Goal: Information Seeking & Learning: Learn about a topic

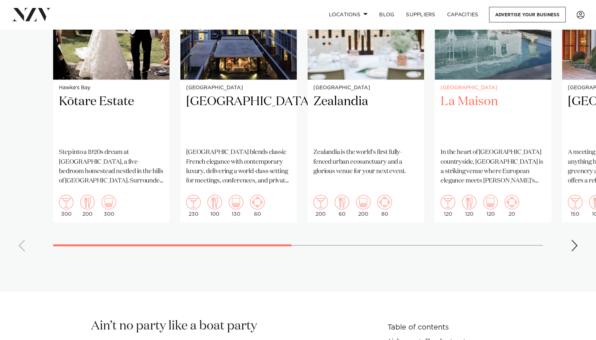
scroll to position [693, 0]
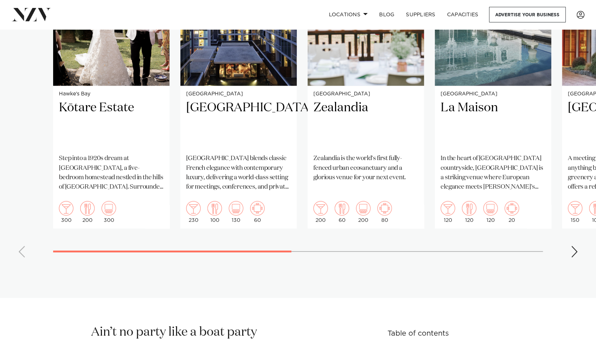
click at [570, 249] on div "Next slide" at bounding box center [573, 252] width 7 height 12
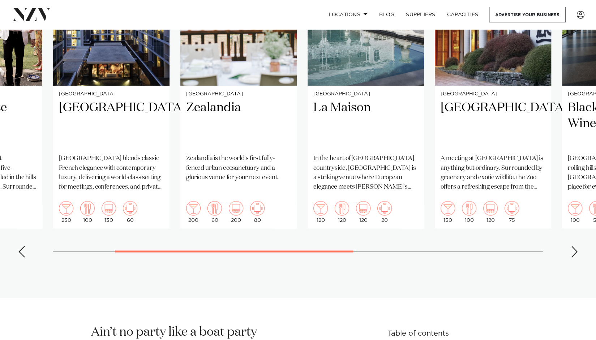
click at [570, 249] on div "Next slide" at bounding box center [573, 252] width 7 height 12
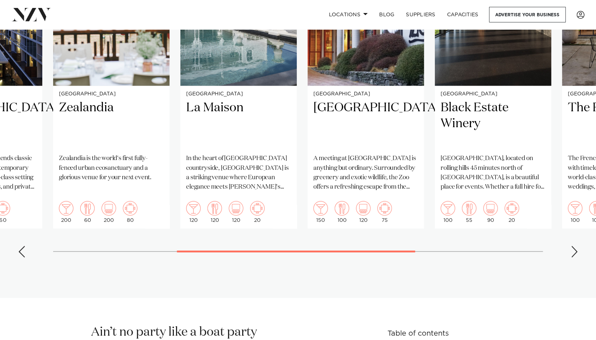
click at [570, 249] on div "Next slide" at bounding box center [573, 252] width 7 height 12
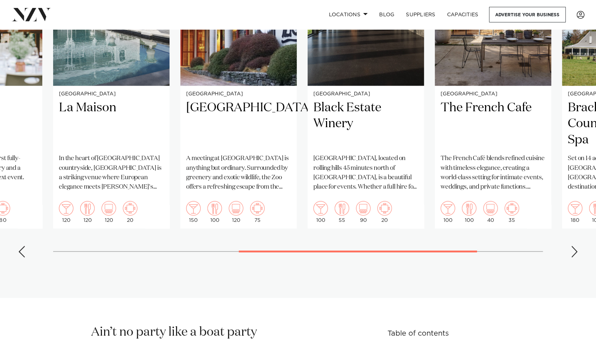
click at [570, 249] on div "Next slide" at bounding box center [573, 252] width 7 height 12
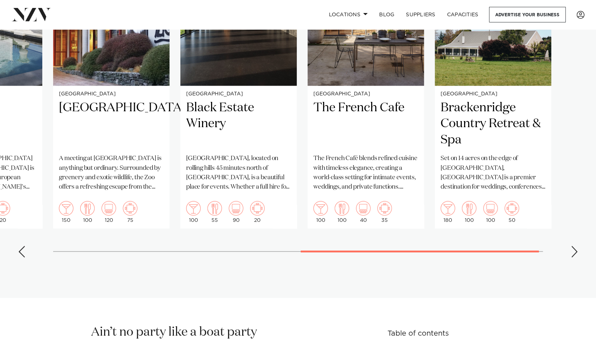
click at [570, 249] on div "Next slide" at bounding box center [573, 252] width 7 height 12
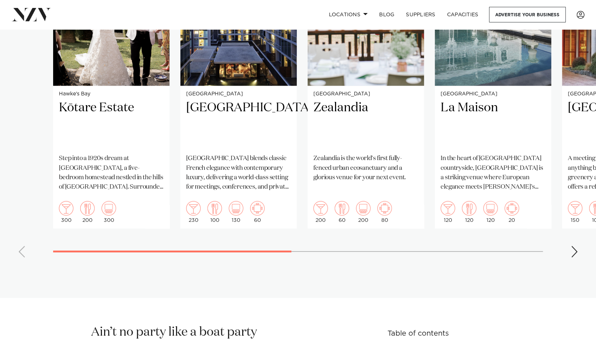
click at [103, 246] on swiper-container "Hawke's Bay Kōtare Estate Step into a 1920s dream at Kōtare Estate, a five-bedr…" at bounding box center [298, 96] width 596 height 333
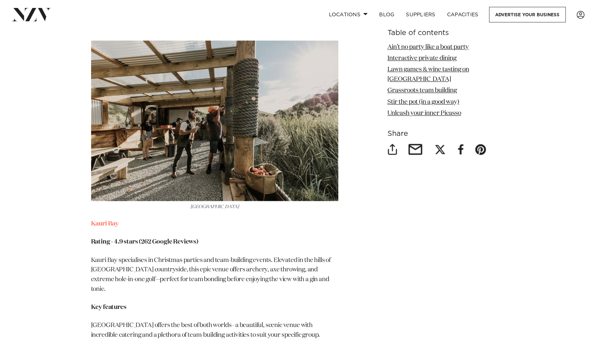
scroll to position [2406, 0]
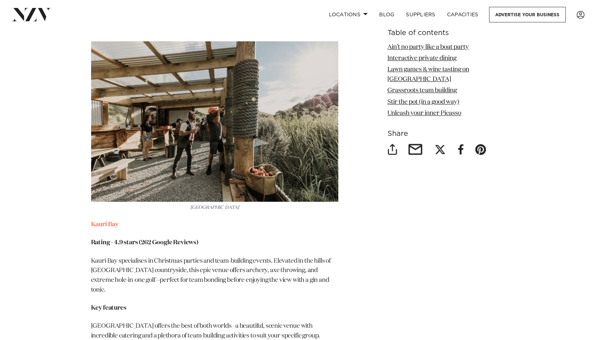
click at [300, 146] on img at bounding box center [214, 121] width 247 height 160
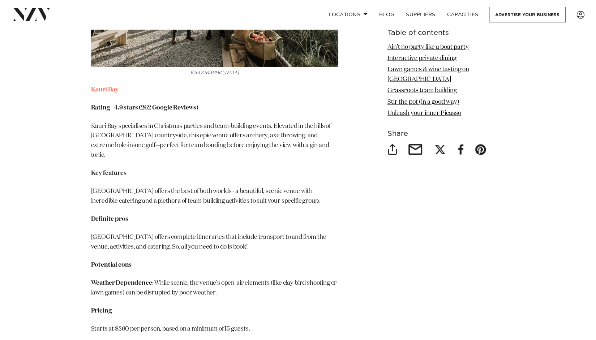
scroll to position [2548, 0]
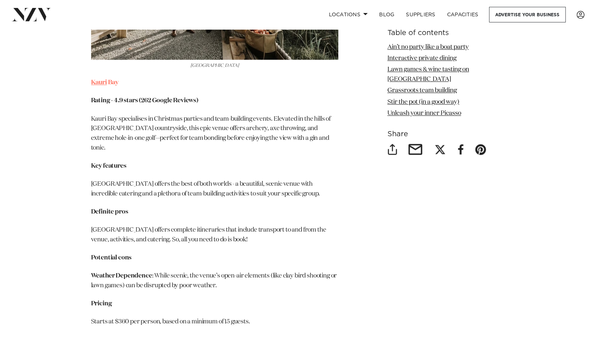
click at [103, 82] on link "Kauri" at bounding box center [99, 82] width 16 height 6
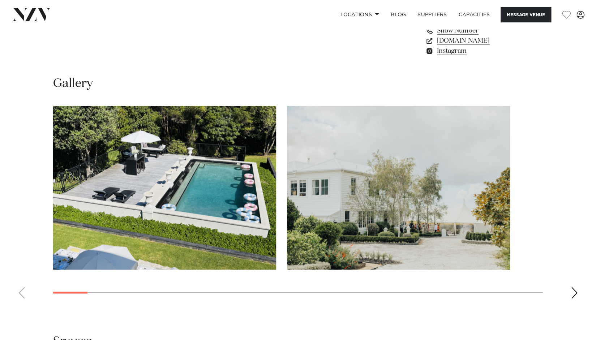
scroll to position [609, 0]
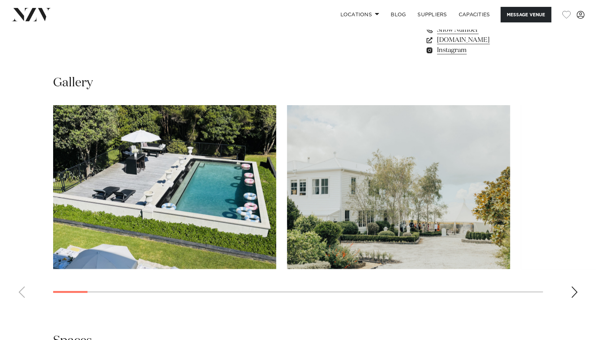
click at [574, 290] on div "Next slide" at bounding box center [573, 292] width 7 height 12
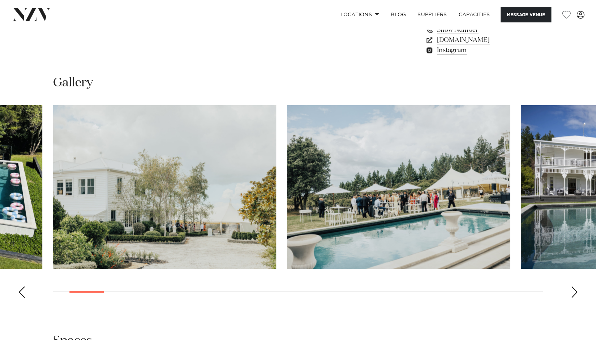
click at [574, 290] on div "Next slide" at bounding box center [573, 292] width 7 height 12
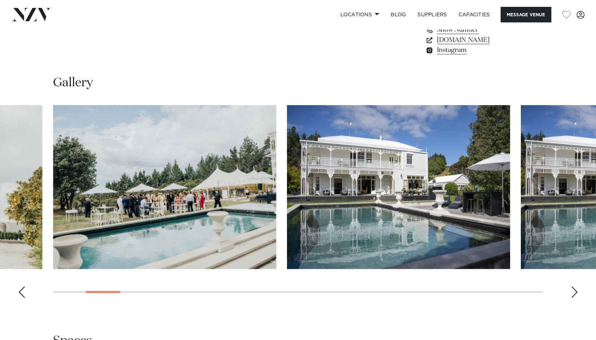
click at [574, 290] on div "Next slide" at bounding box center [573, 292] width 7 height 12
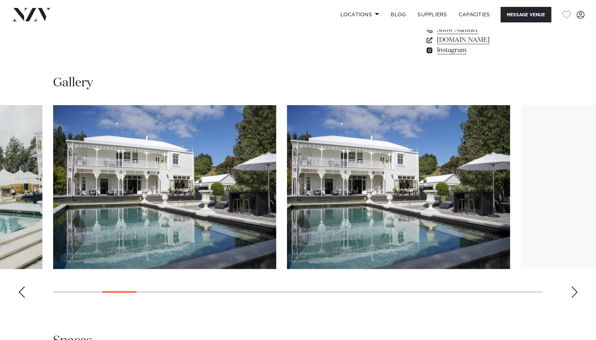
click at [574, 290] on div "Next slide" at bounding box center [573, 292] width 7 height 12
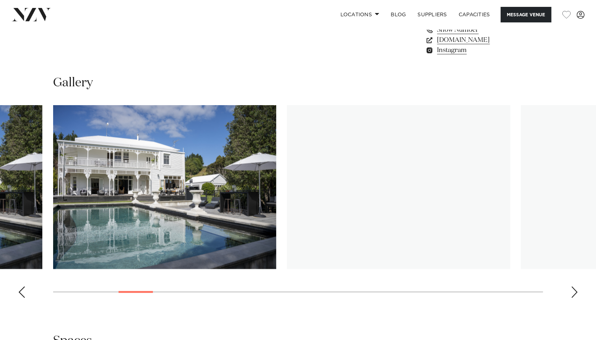
click at [574, 290] on div "Next slide" at bounding box center [573, 292] width 7 height 12
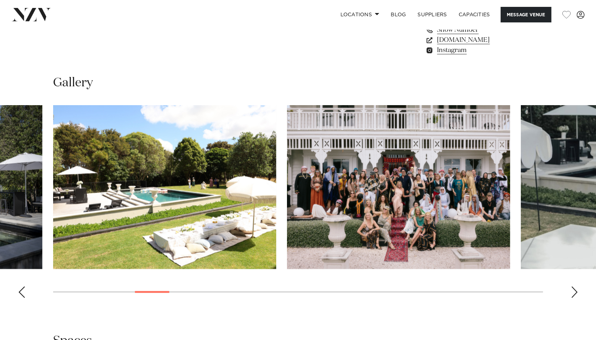
click at [574, 290] on div "Next slide" at bounding box center [573, 292] width 7 height 12
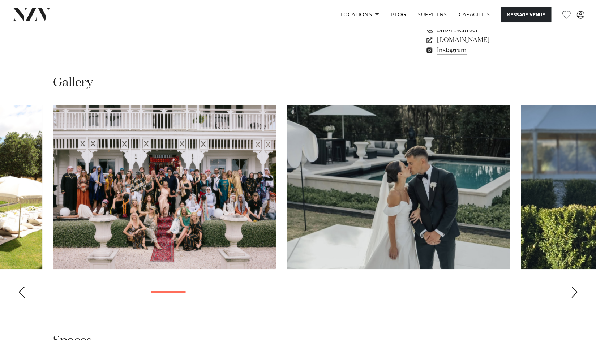
click at [574, 290] on div "Next slide" at bounding box center [573, 292] width 7 height 12
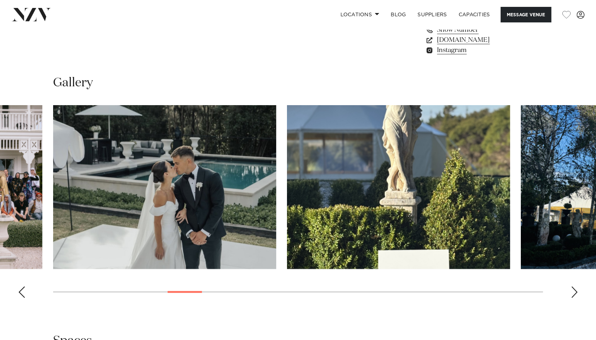
click at [574, 290] on div "Next slide" at bounding box center [573, 292] width 7 height 12
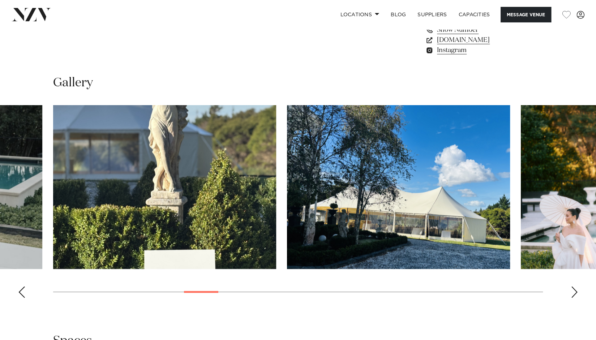
click at [574, 290] on div "Next slide" at bounding box center [573, 292] width 7 height 12
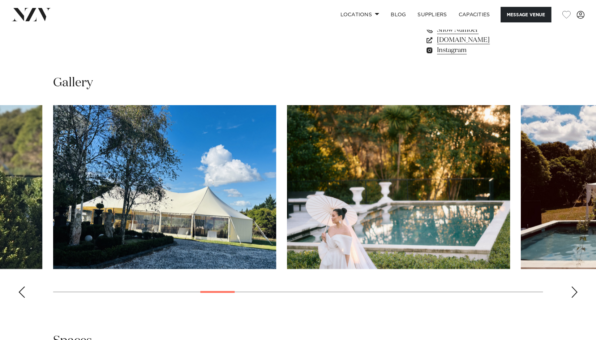
click at [574, 290] on div "Next slide" at bounding box center [573, 292] width 7 height 12
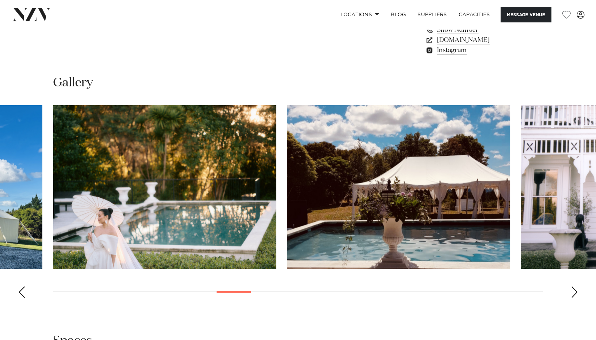
click at [574, 290] on div "Next slide" at bounding box center [573, 292] width 7 height 12
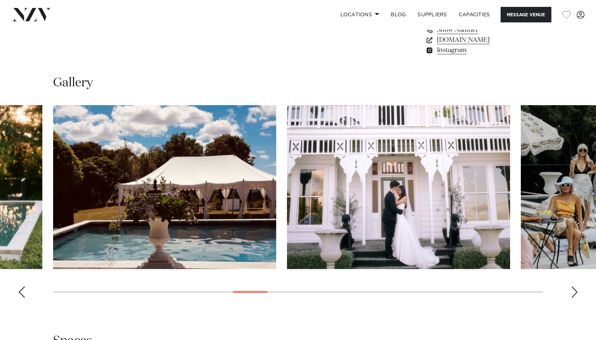
click at [574, 290] on div "Next slide" at bounding box center [573, 292] width 7 height 12
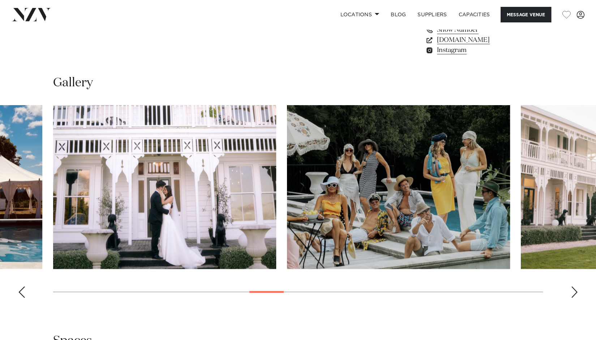
click at [574, 290] on div "Next slide" at bounding box center [573, 292] width 7 height 12
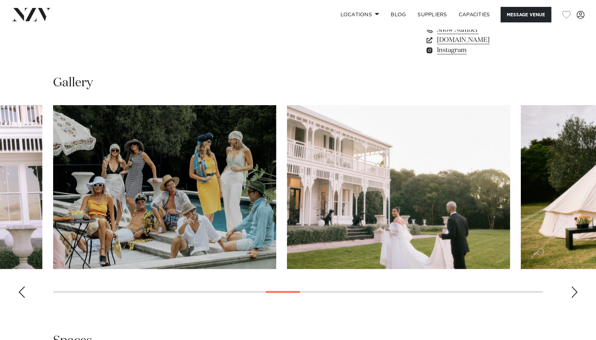
click at [574, 290] on div "Next slide" at bounding box center [573, 292] width 7 height 12
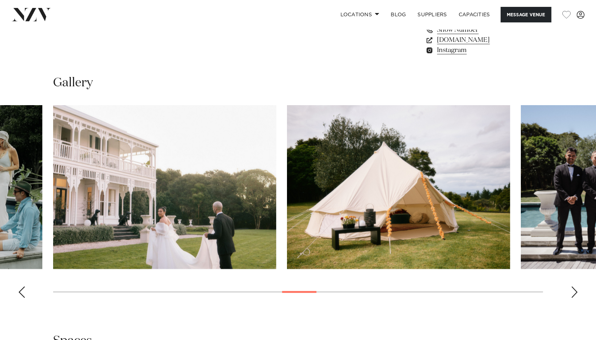
click at [574, 290] on div "Next slide" at bounding box center [573, 292] width 7 height 12
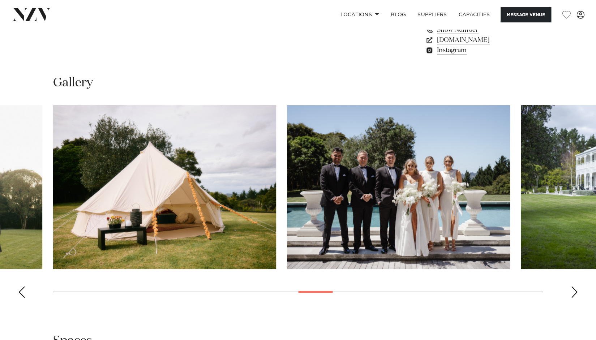
click at [574, 290] on div "Next slide" at bounding box center [573, 292] width 7 height 12
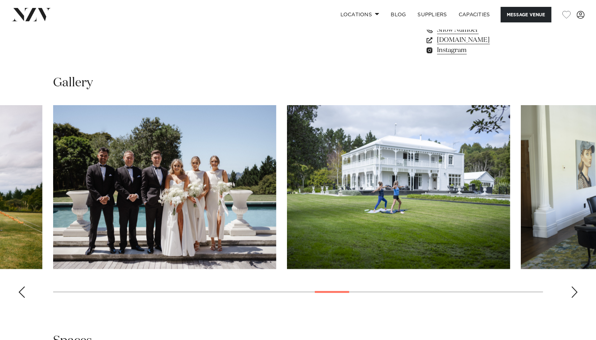
click at [574, 290] on div "Next slide" at bounding box center [573, 292] width 7 height 12
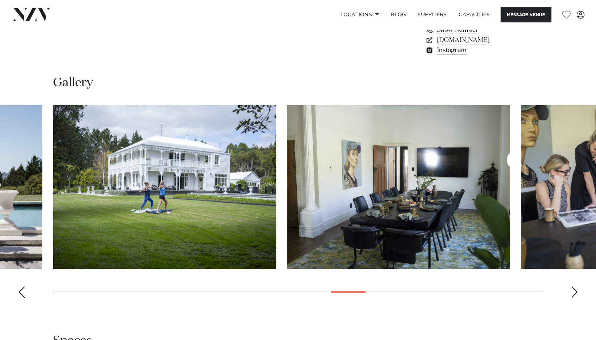
click at [574, 290] on div "Next slide" at bounding box center [573, 292] width 7 height 12
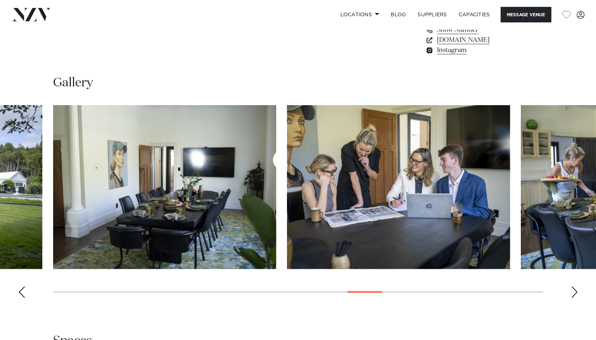
click at [574, 290] on div "Next slide" at bounding box center [573, 292] width 7 height 12
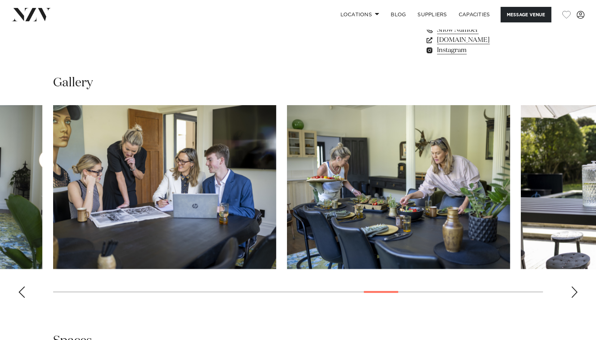
click at [574, 290] on div "Next slide" at bounding box center [573, 292] width 7 height 12
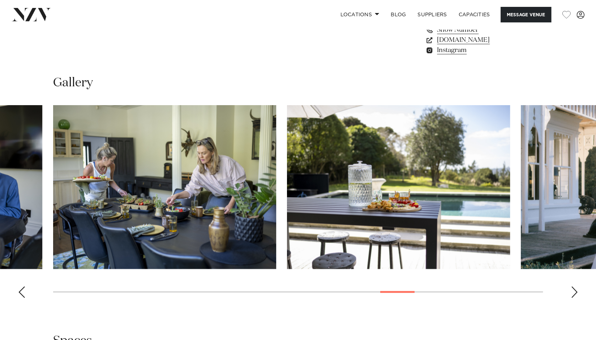
click at [574, 290] on div "Next slide" at bounding box center [573, 292] width 7 height 12
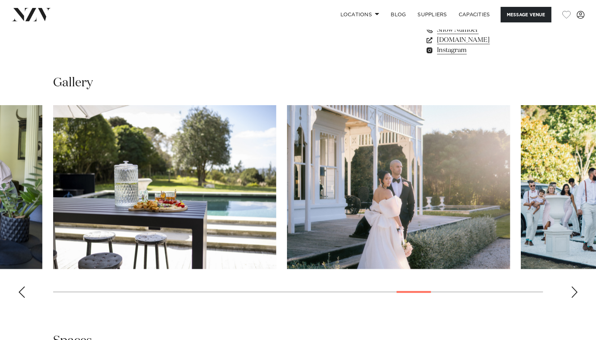
click at [574, 290] on div "Next slide" at bounding box center [573, 292] width 7 height 12
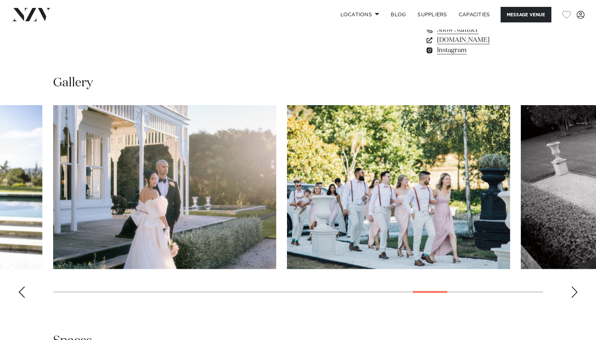
click at [574, 290] on div "Next slide" at bounding box center [573, 292] width 7 height 12
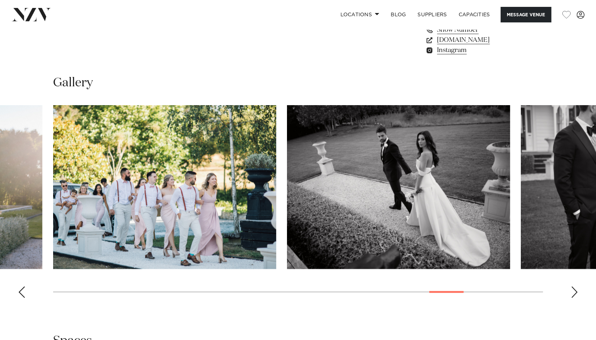
click at [574, 290] on div "Next slide" at bounding box center [573, 292] width 7 height 12
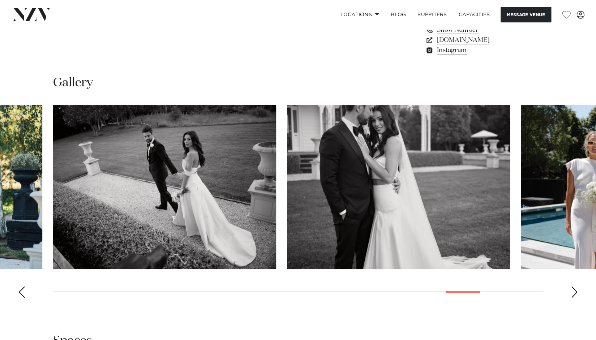
click at [574, 290] on div "Next slide" at bounding box center [573, 292] width 7 height 12
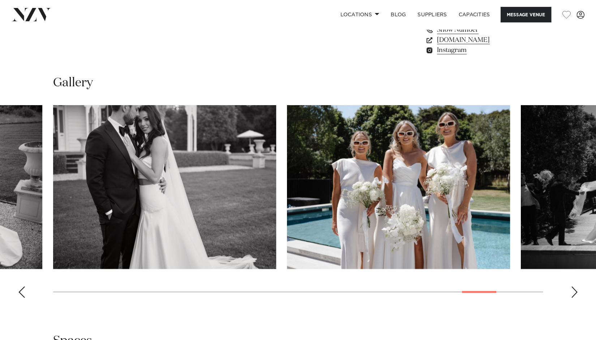
click at [574, 290] on div "Next slide" at bounding box center [573, 292] width 7 height 12
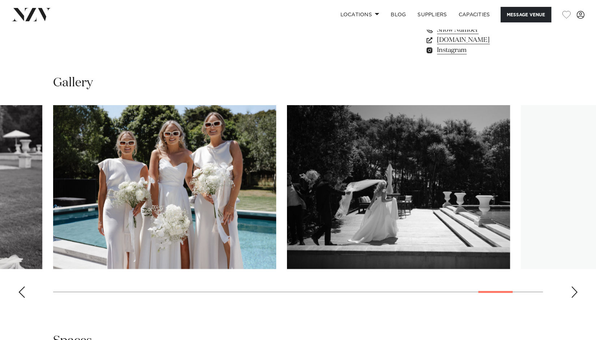
click at [574, 290] on div "Next slide" at bounding box center [573, 292] width 7 height 12
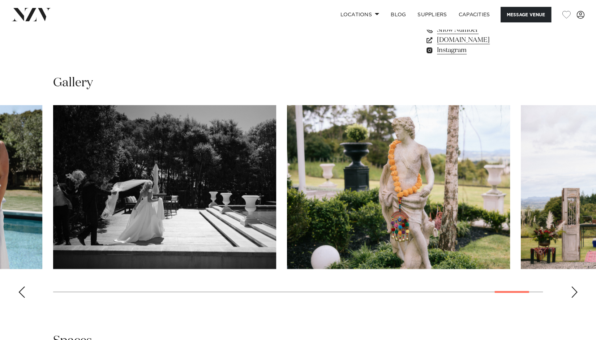
click at [574, 290] on div "Next slide" at bounding box center [573, 292] width 7 height 12
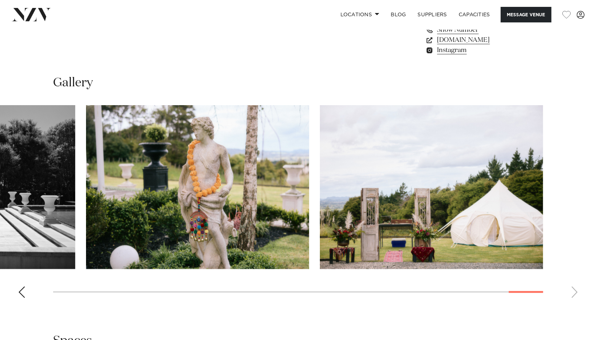
click at [574, 290] on swiper-container at bounding box center [298, 204] width 596 height 198
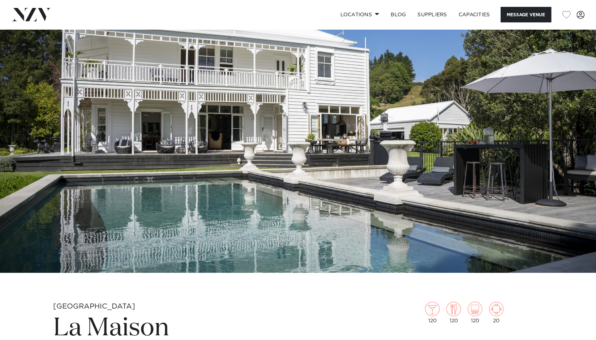
scroll to position [0, 0]
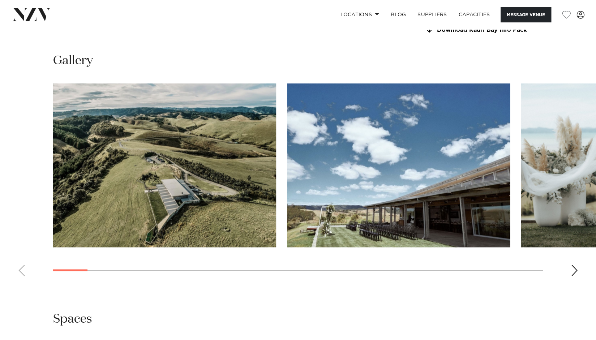
scroll to position [681, 0]
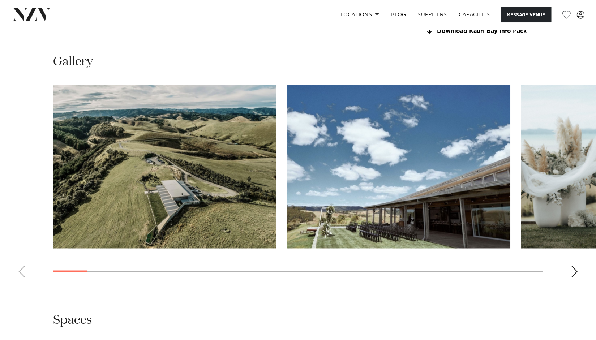
click at [572, 272] on div "Next slide" at bounding box center [573, 271] width 7 height 12
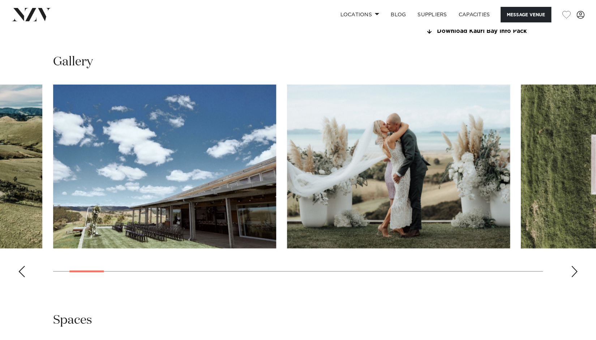
click at [572, 272] on div "Next slide" at bounding box center [573, 271] width 7 height 12
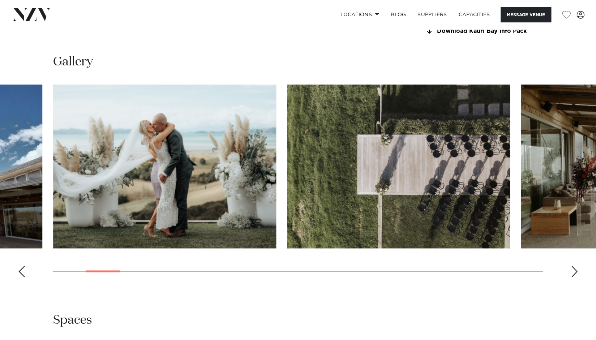
click at [573, 272] on div "Next slide" at bounding box center [573, 271] width 7 height 12
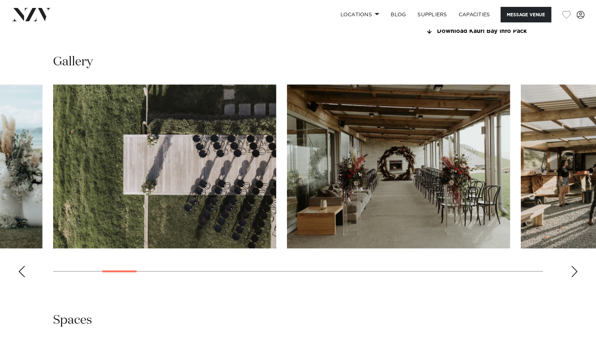
click at [573, 272] on div "Next slide" at bounding box center [573, 271] width 7 height 12
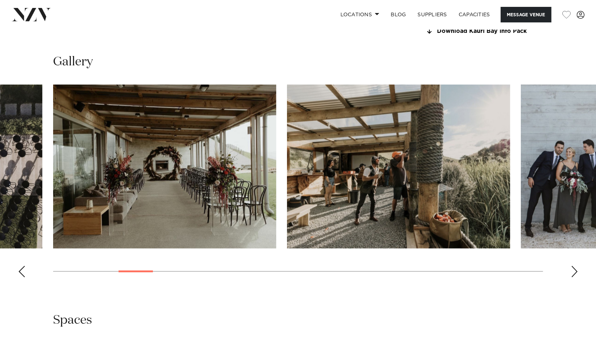
click at [573, 272] on div "Next slide" at bounding box center [573, 271] width 7 height 12
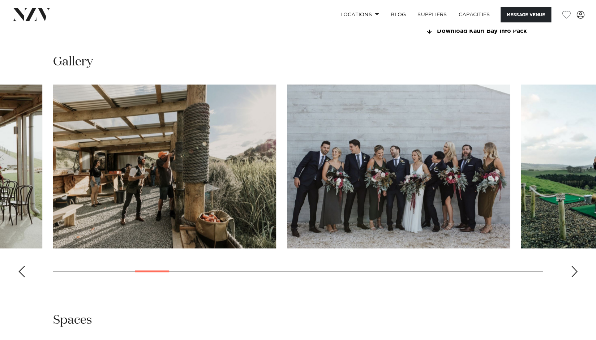
click at [573, 272] on div "Next slide" at bounding box center [573, 271] width 7 height 12
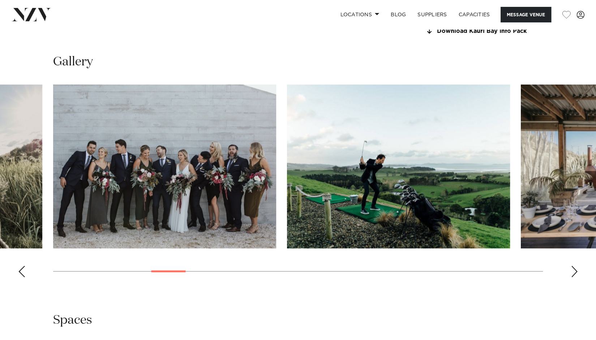
click at [573, 272] on div "Next slide" at bounding box center [573, 271] width 7 height 12
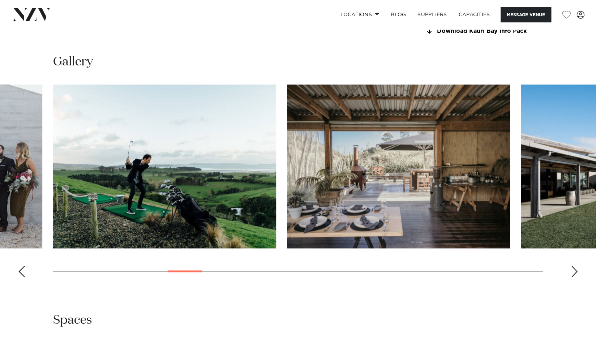
click at [573, 272] on div "Next slide" at bounding box center [573, 271] width 7 height 12
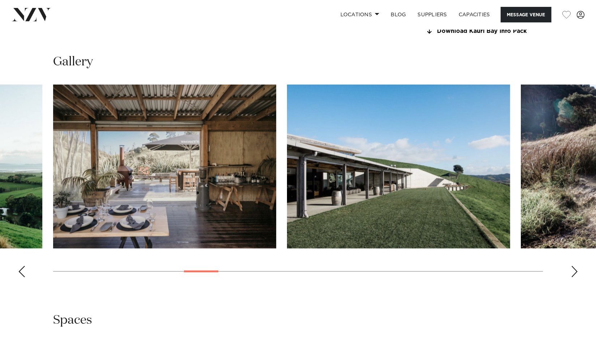
click at [573, 272] on div "Next slide" at bounding box center [573, 271] width 7 height 12
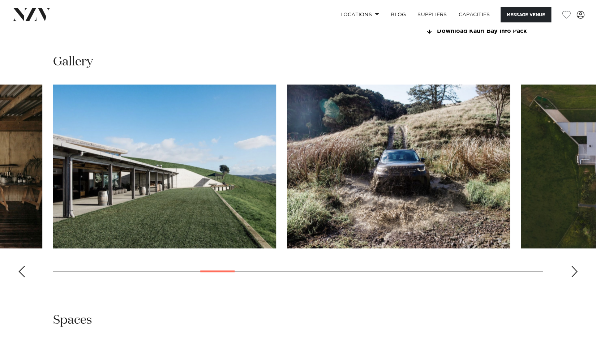
click at [573, 272] on div "Next slide" at bounding box center [573, 271] width 7 height 12
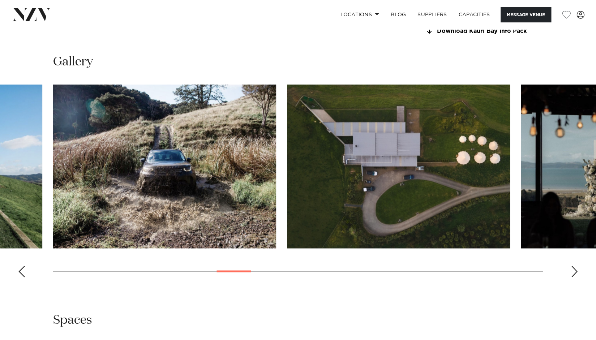
click at [573, 272] on div "Next slide" at bounding box center [573, 271] width 7 height 12
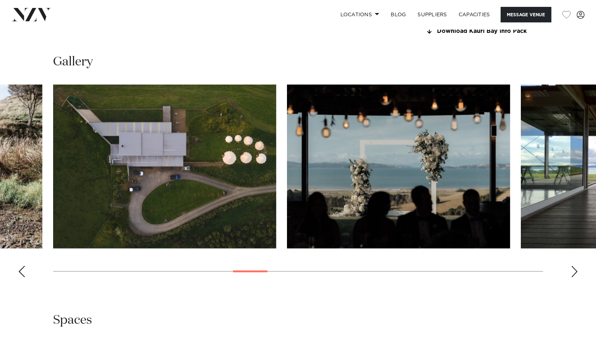
click at [570, 272] on swiper-container at bounding box center [298, 184] width 596 height 198
click at [575, 271] on div "Next slide" at bounding box center [573, 271] width 7 height 12
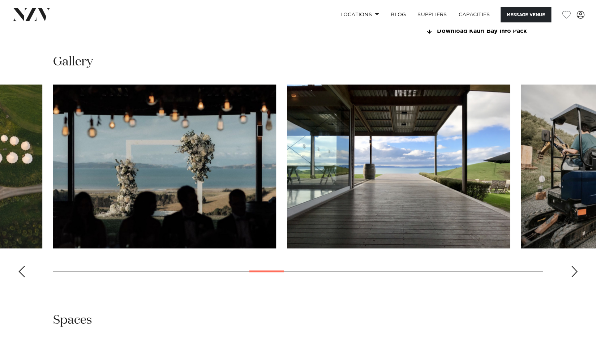
click at [575, 271] on div "Next slide" at bounding box center [573, 271] width 7 height 12
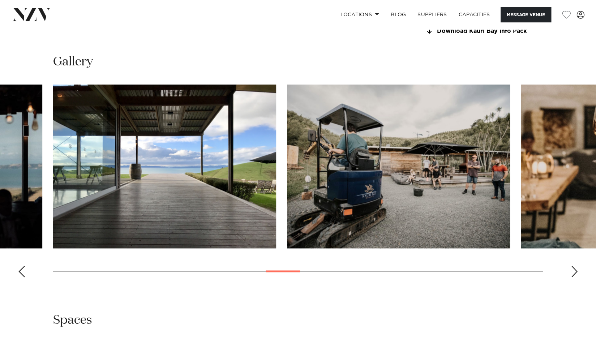
click at [575, 271] on div "Next slide" at bounding box center [573, 271] width 7 height 12
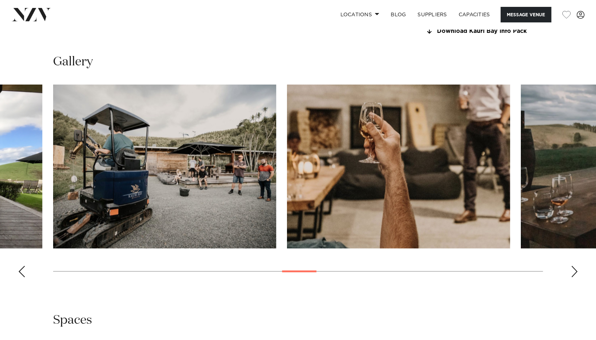
click at [575, 271] on div "Next slide" at bounding box center [573, 271] width 7 height 12
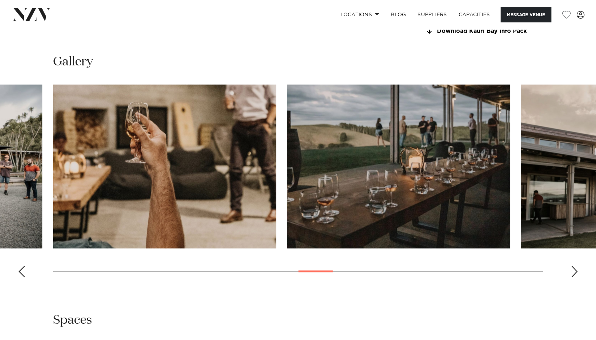
click at [575, 271] on div "Next slide" at bounding box center [573, 271] width 7 height 12
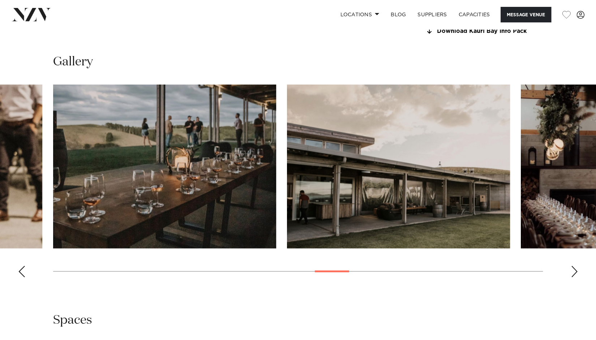
click at [575, 271] on div "Next slide" at bounding box center [573, 271] width 7 height 12
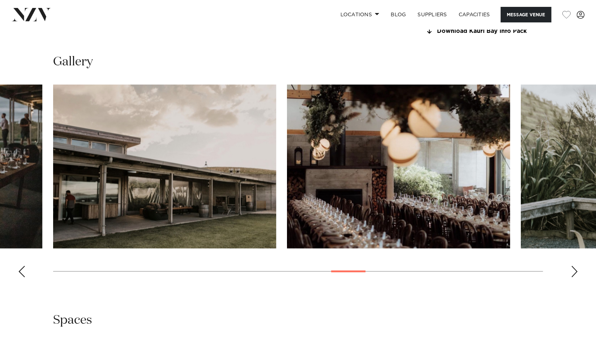
click at [575, 271] on div "Next slide" at bounding box center [573, 271] width 7 height 12
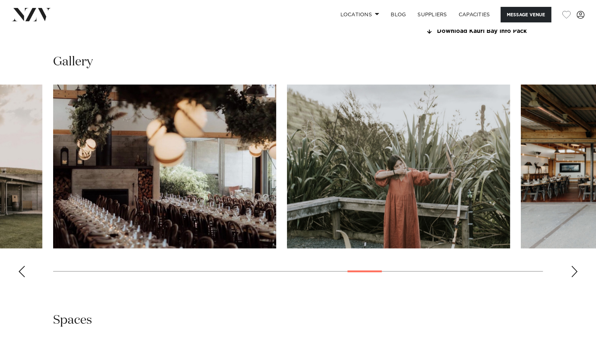
click at [575, 271] on div "Next slide" at bounding box center [573, 271] width 7 height 12
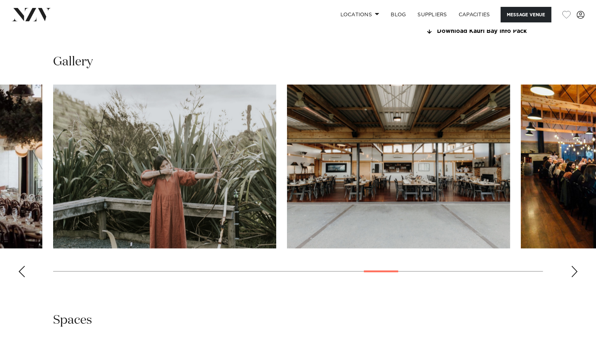
click at [575, 271] on div "Next slide" at bounding box center [573, 271] width 7 height 12
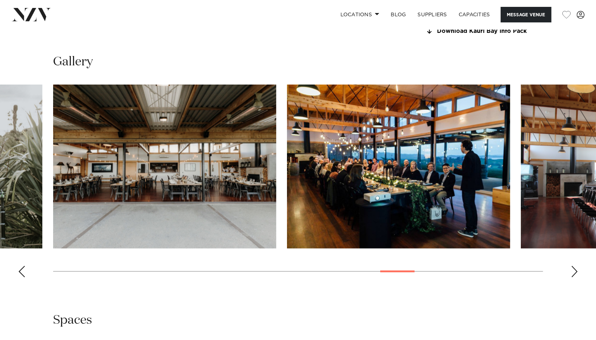
click at [575, 271] on div "Next slide" at bounding box center [573, 271] width 7 height 12
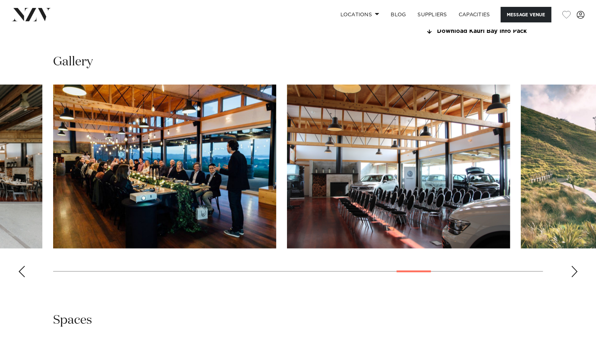
click at [575, 271] on div "Next slide" at bounding box center [573, 271] width 7 height 12
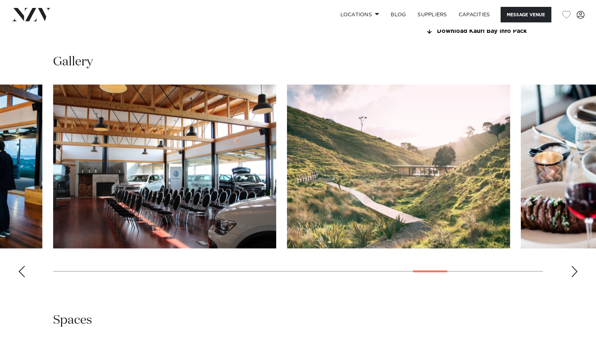
click at [575, 271] on div "Next slide" at bounding box center [573, 271] width 7 height 12
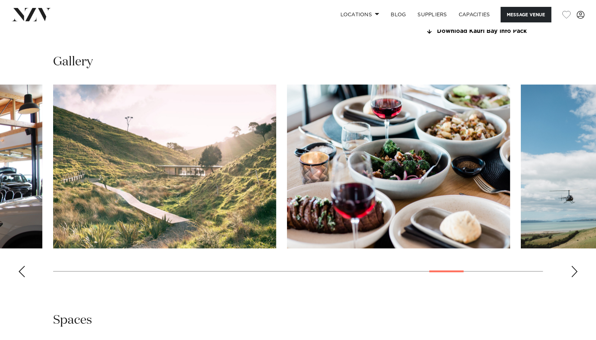
click at [575, 271] on div "Next slide" at bounding box center [573, 271] width 7 height 12
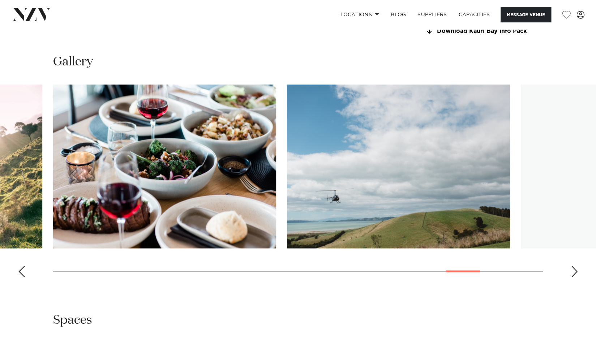
click at [575, 271] on div "Next slide" at bounding box center [573, 271] width 7 height 12
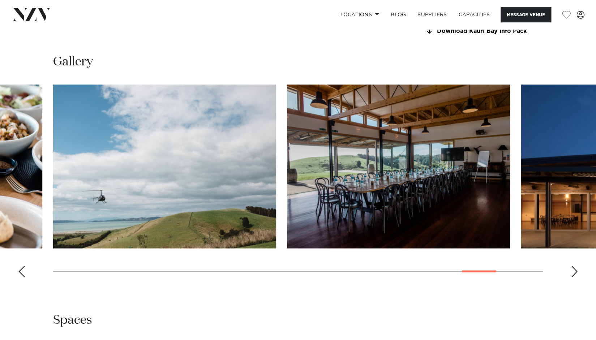
click at [575, 271] on div "Next slide" at bounding box center [573, 271] width 7 height 12
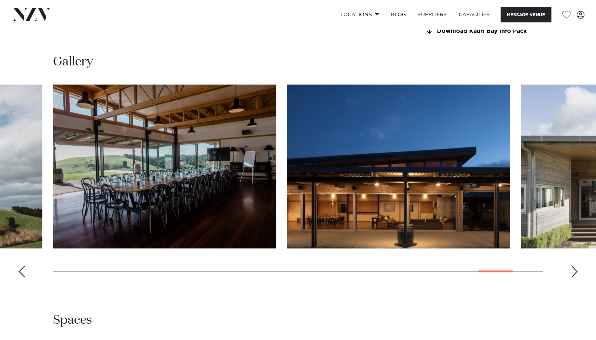
click at [575, 271] on div "Next slide" at bounding box center [573, 271] width 7 height 12
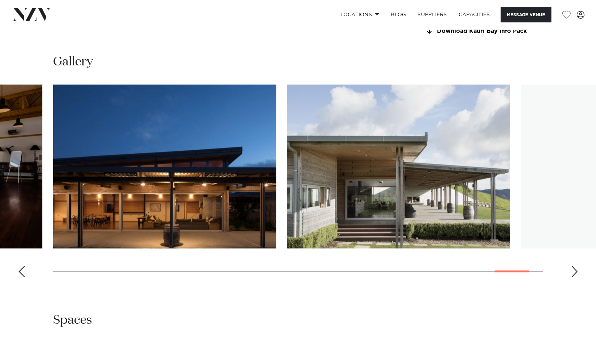
click at [575, 271] on div "Next slide" at bounding box center [573, 271] width 7 height 12
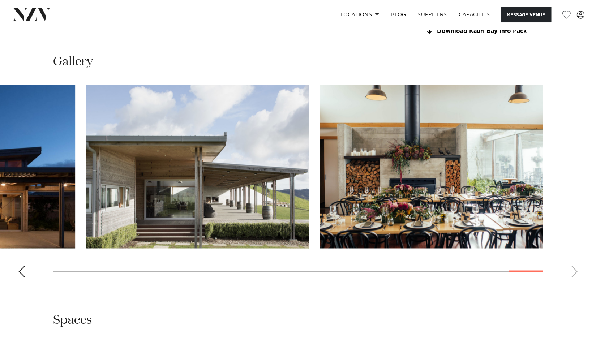
click at [22, 272] on div "Previous slide" at bounding box center [21, 271] width 7 height 12
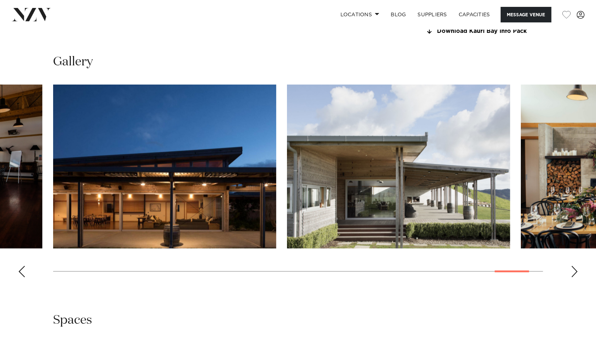
click at [22, 272] on div "Previous slide" at bounding box center [21, 271] width 7 height 12
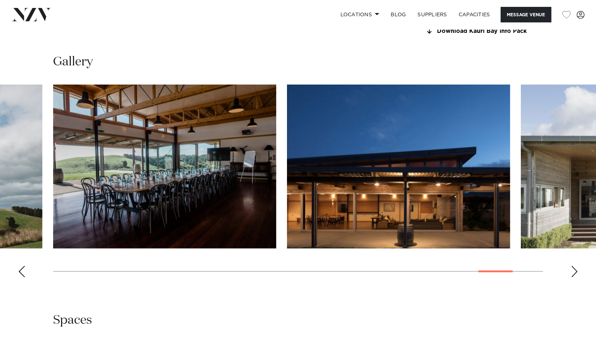
click at [22, 272] on div "Previous slide" at bounding box center [21, 271] width 7 height 12
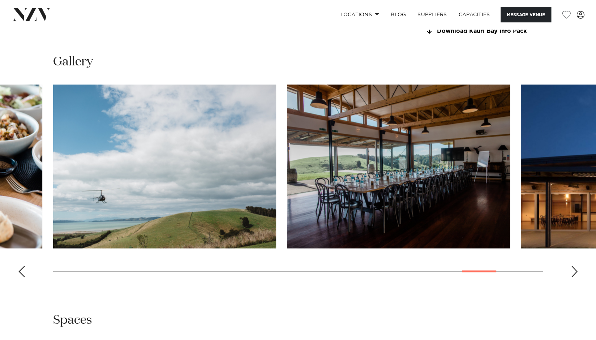
click at [22, 272] on div "Previous slide" at bounding box center [21, 271] width 7 height 12
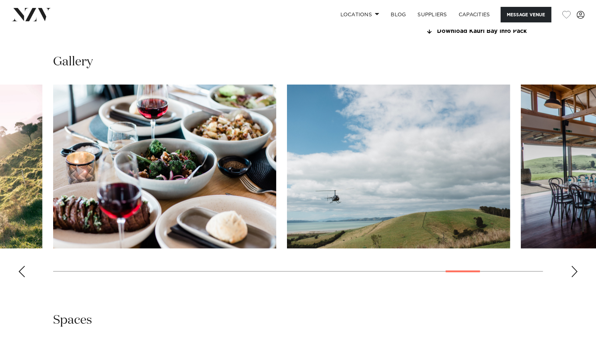
click at [22, 272] on div "Previous slide" at bounding box center [21, 271] width 7 height 12
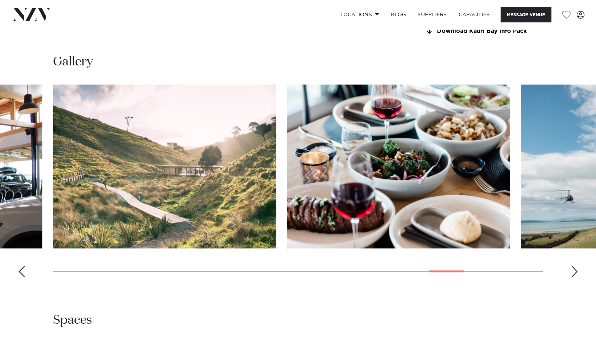
click at [22, 272] on div "Previous slide" at bounding box center [21, 271] width 7 height 12
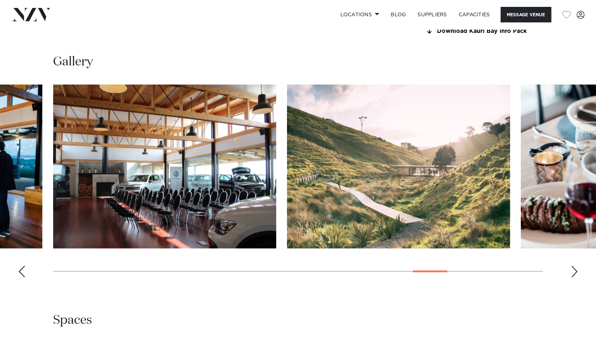
click at [22, 272] on div "Previous slide" at bounding box center [21, 271] width 7 height 12
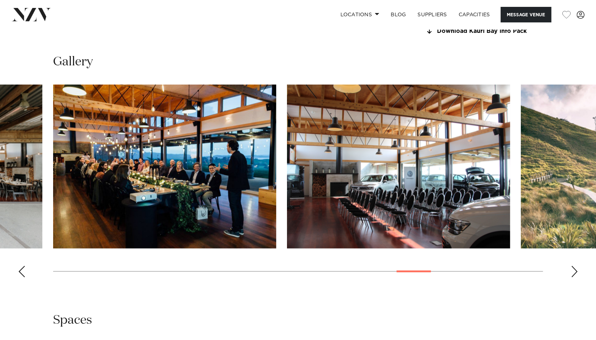
click at [22, 272] on div "Previous slide" at bounding box center [21, 271] width 7 height 12
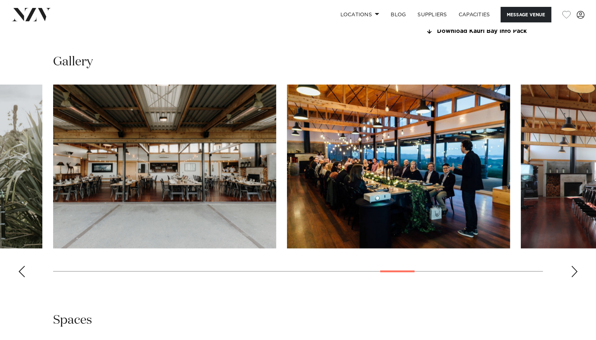
click at [22, 272] on div "Previous slide" at bounding box center [21, 271] width 7 height 12
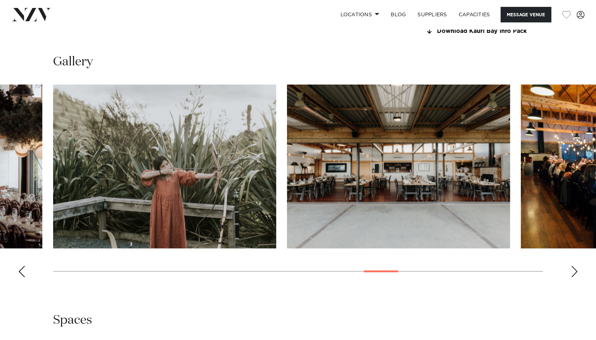
click at [22, 272] on div "Previous slide" at bounding box center [21, 271] width 7 height 12
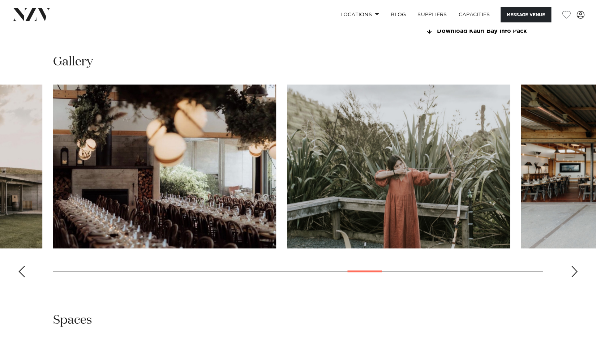
click at [22, 272] on div "Previous slide" at bounding box center [21, 271] width 7 height 12
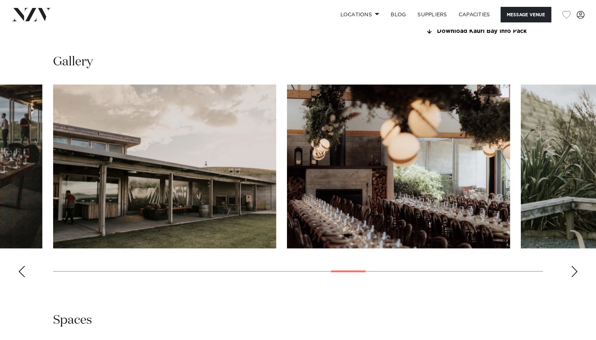
click at [22, 272] on div "Previous slide" at bounding box center [21, 271] width 7 height 12
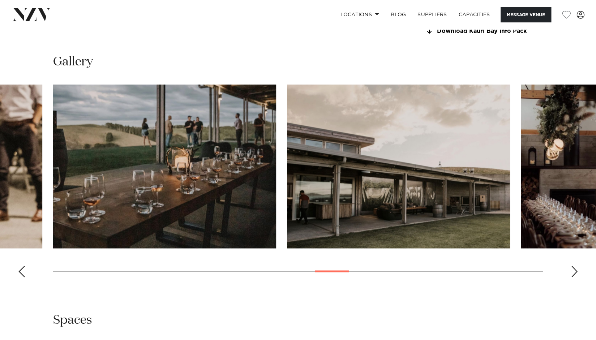
click at [22, 272] on div "Previous slide" at bounding box center [21, 271] width 7 height 12
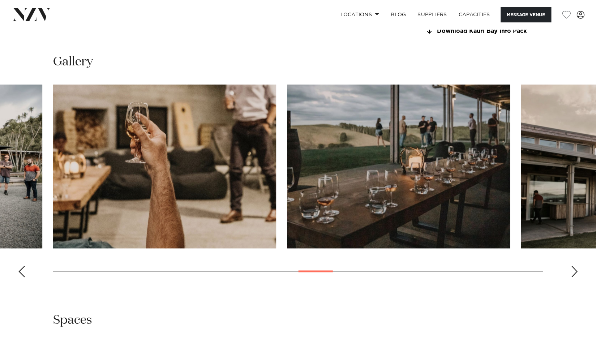
click at [22, 272] on div "Previous slide" at bounding box center [21, 271] width 7 height 12
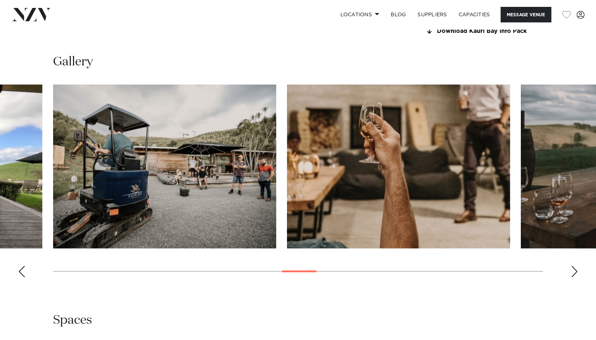
click at [22, 272] on div "Previous slide" at bounding box center [21, 271] width 7 height 12
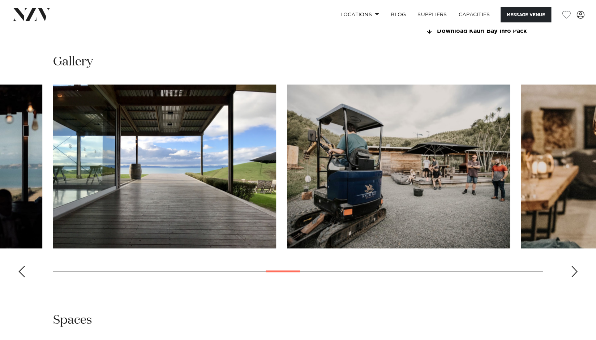
click at [22, 272] on div "Previous slide" at bounding box center [21, 271] width 7 height 12
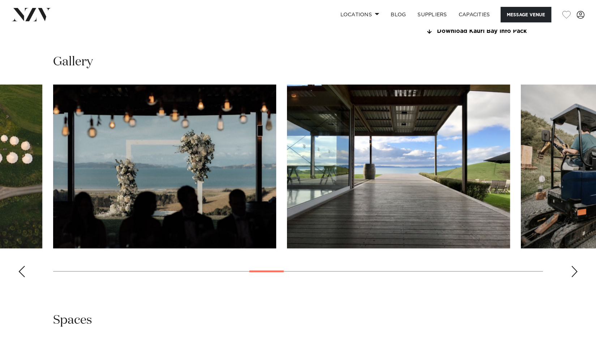
click at [577, 263] on swiper-container at bounding box center [298, 184] width 596 height 198
click at [573, 267] on div "Next slide" at bounding box center [573, 271] width 7 height 12
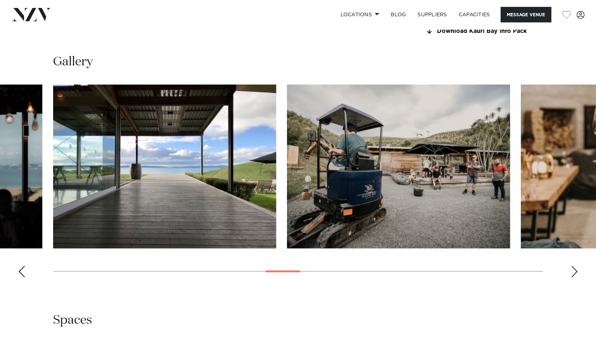
click at [23, 265] on div "Previous slide" at bounding box center [21, 271] width 7 height 12
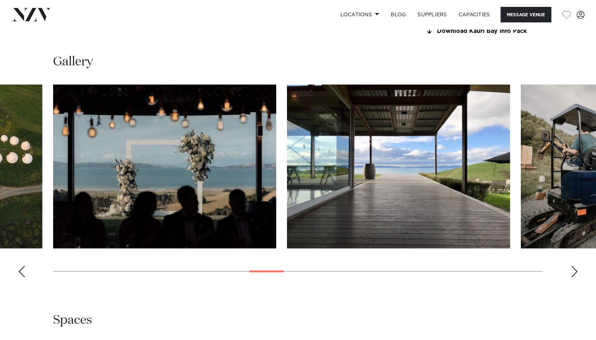
click at [23, 265] on div "Previous slide" at bounding box center [21, 271] width 7 height 12
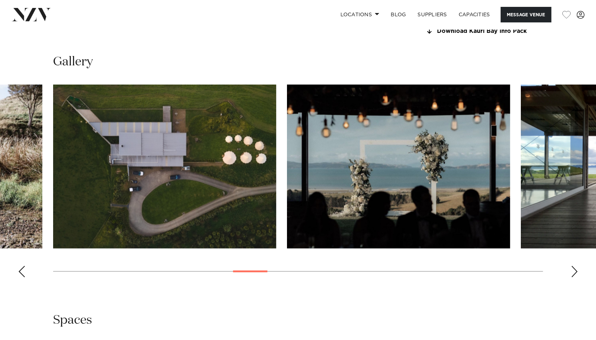
click at [23, 265] on div "Previous slide" at bounding box center [21, 271] width 7 height 12
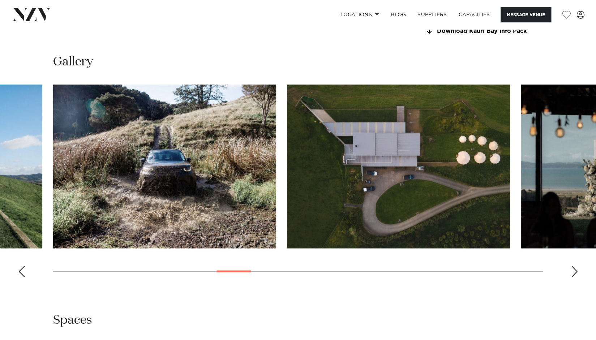
click at [23, 265] on div "Previous slide" at bounding box center [21, 271] width 7 height 12
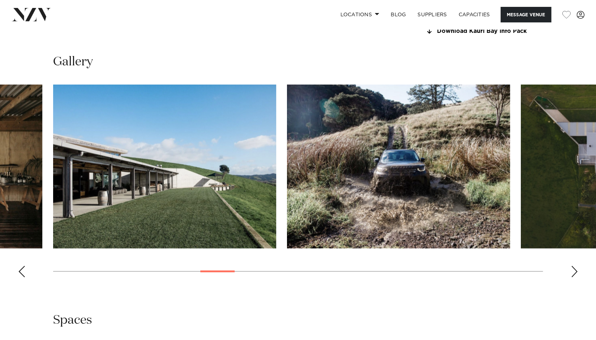
click at [23, 265] on div "Previous slide" at bounding box center [21, 271] width 7 height 12
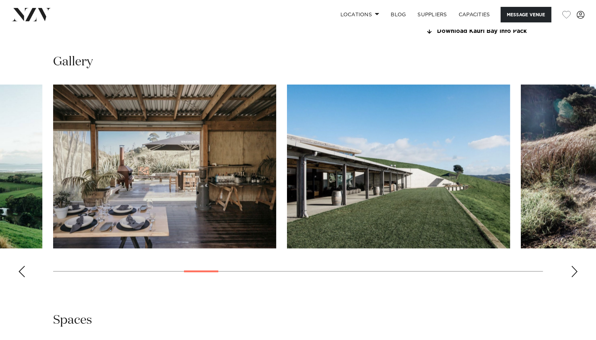
click at [23, 265] on div "Previous slide" at bounding box center [21, 271] width 7 height 12
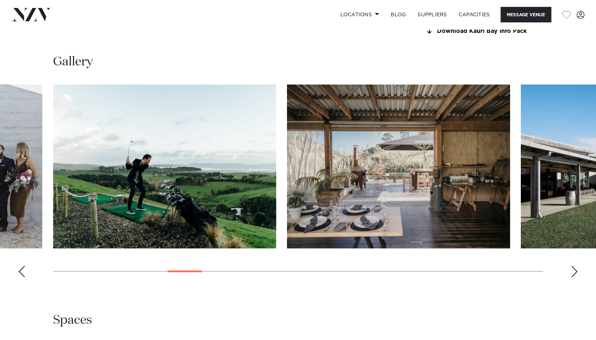
click at [23, 265] on div "Previous slide" at bounding box center [21, 271] width 7 height 12
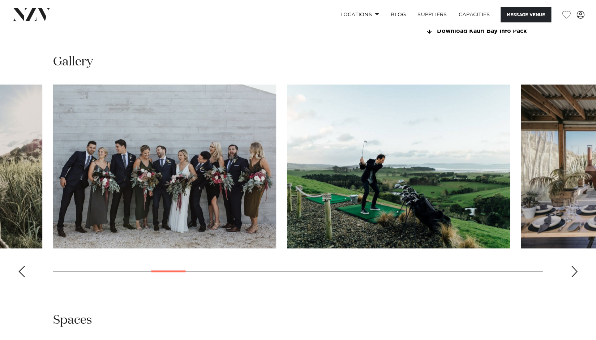
click at [23, 265] on div "Previous slide" at bounding box center [21, 271] width 7 height 12
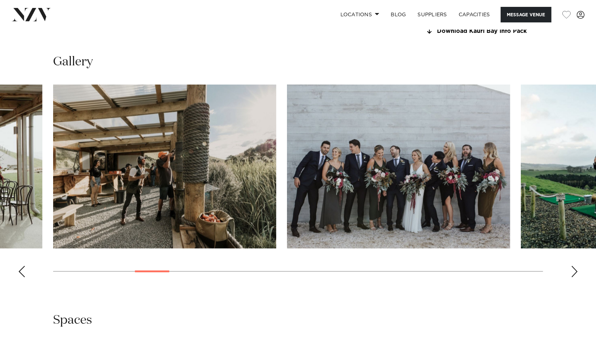
click at [23, 265] on div "Previous slide" at bounding box center [21, 271] width 7 height 12
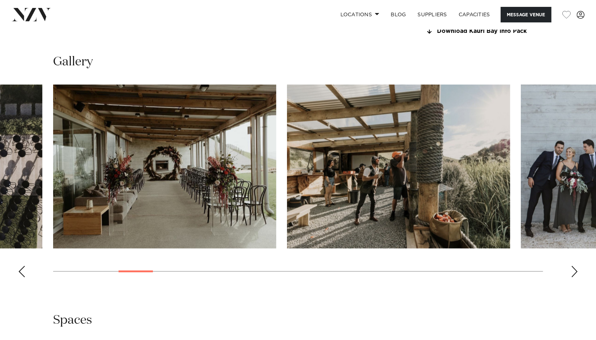
click at [23, 265] on div "Previous slide" at bounding box center [21, 271] width 7 height 12
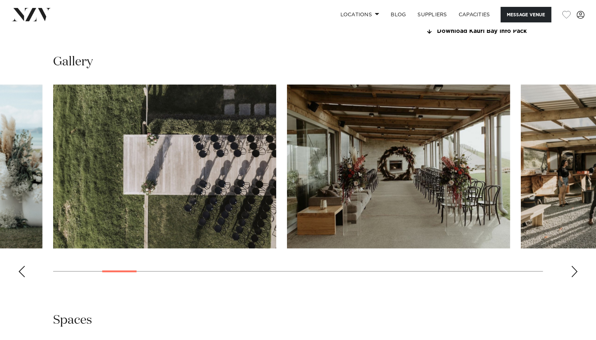
click at [23, 265] on div "Previous slide" at bounding box center [21, 271] width 7 height 12
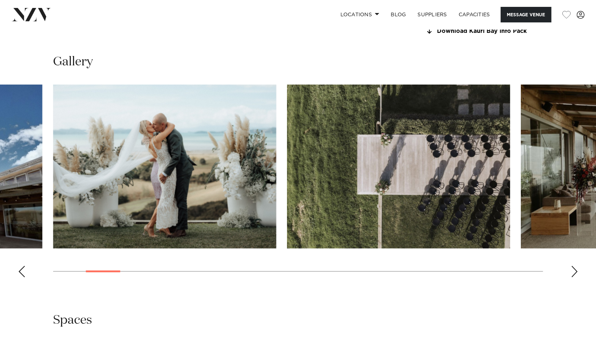
click at [23, 265] on div "Previous slide" at bounding box center [21, 271] width 7 height 12
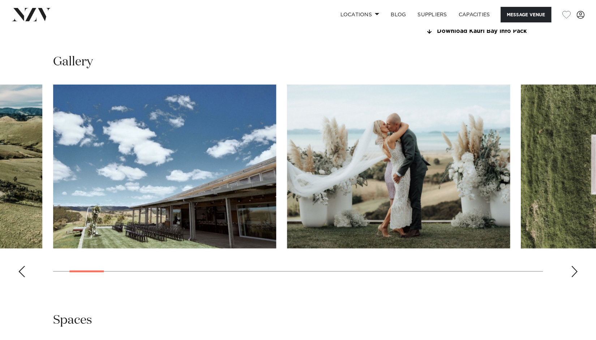
click at [23, 265] on div "Previous slide" at bounding box center [21, 271] width 7 height 12
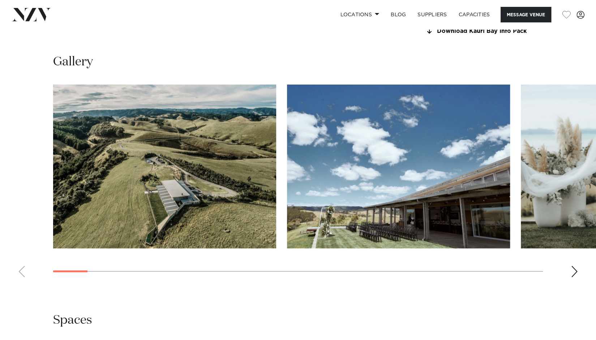
click at [23, 265] on swiper-container at bounding box center [298, 184] width 596 height 198
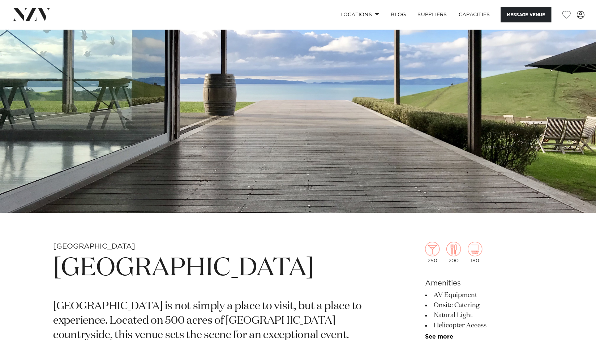
scroll to position [0, 0]
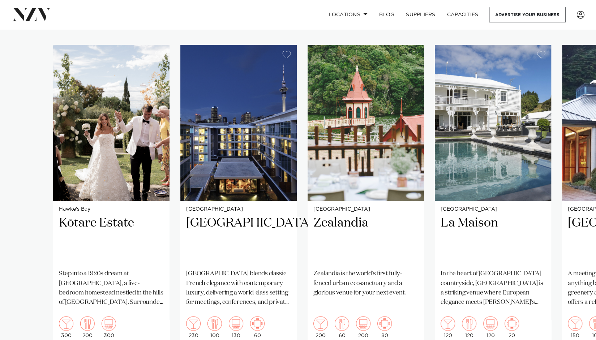
scroll to position [609, 0]
